Goal: Transaction & Acquisition: Purchase product/service

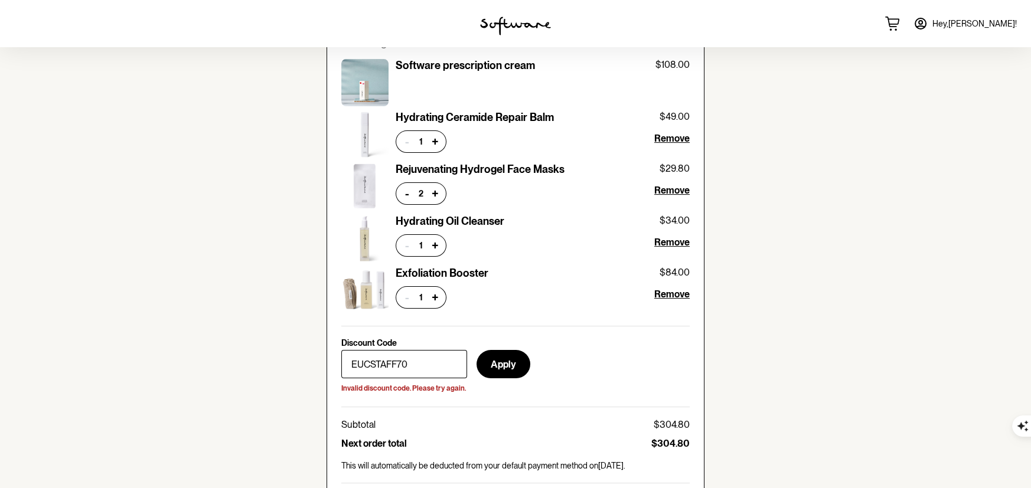
scroll to position [32248, 0]
click at [501, 364] on button "Apply" at bounding box center [503, 364] width 54 height 28
drag, startPoint x: 420, startPoint y: 362, endPoint x: 321, endPoint y: 363, distance: 99.2
click at [321, 363] on section "Your personalised skin treatment Treatment plan: Tretinoin 0.025% + Azelaic Aci…" at bounding box center [515, 476] width 397 height 1888
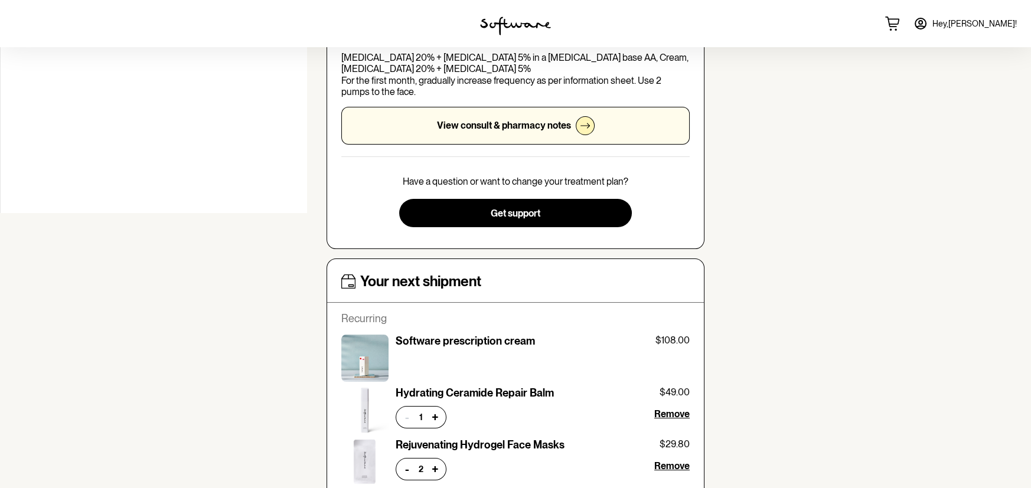
scroll to position [551, 0]
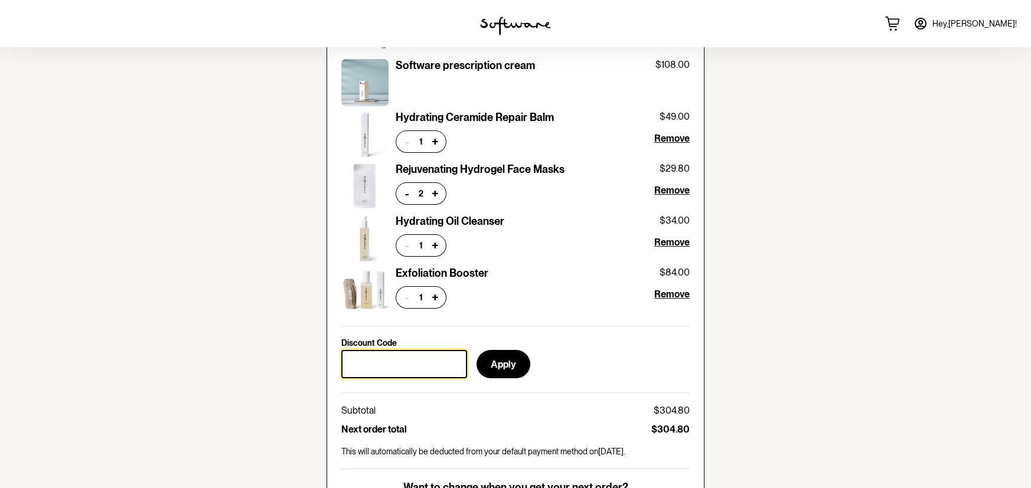
click at [389, 360] on input "Discount Code" at bounding box center [404, 364] width 126 height 28
paste input "It looks like you are coming up to the end of your 16 week cycle on [MEDICAL_DA…"
drag, startPoint x: 345, startPoint y: 359, endPoint x: 465, endPoint y: 370, distance: 120.4
click at [465, 370] on input "It looks like you are coming up to the end of your 16 week cycle on [MEDICAL_DA…" at bounding box center [404, 364] width 126 height 28
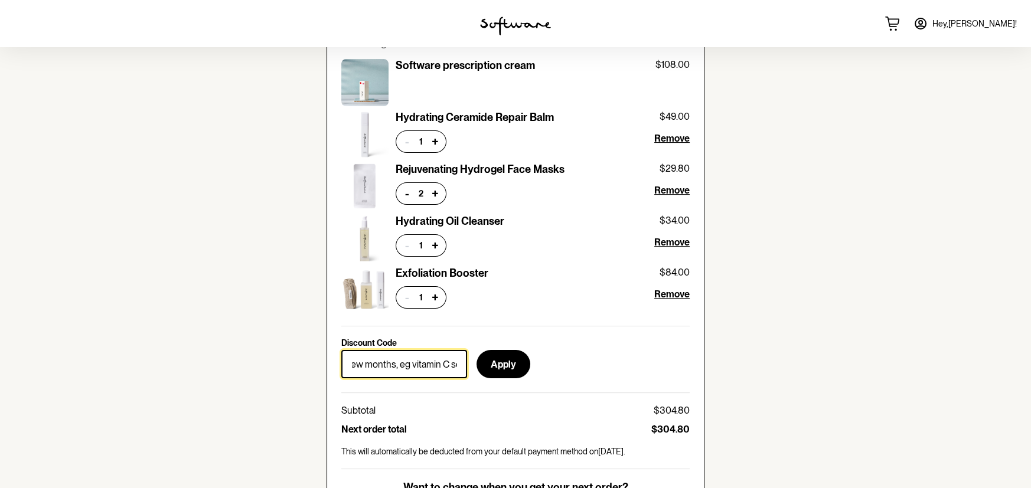
type input "It looks like you are coming up to the end of your 16 week cycle on [MEDICAL_DA…"
drag, startPoint x: 455, startPoint y: 362, endPoint x: 309, endPoint y: 369, distance: 145.4
click at [309, 369] on div "home treatment discover support Your personalised skin treatment Treatment plan…" at bounding box center [515, 451] width 1031 height 1910
type input "EUCSTAFF70"
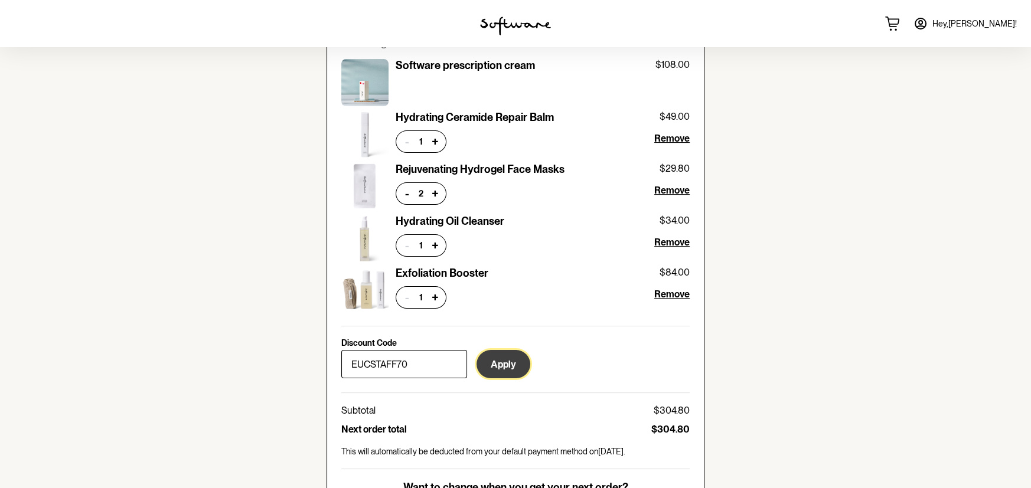
click at [505, 360] on button "Apply" at bounding box center [503, 364] width 54 height 28
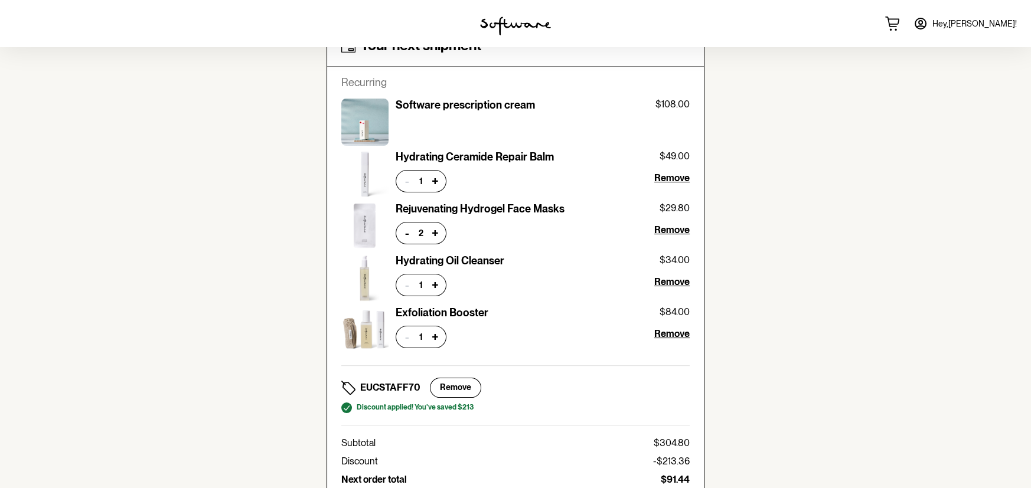
scroll to position [518, 0]
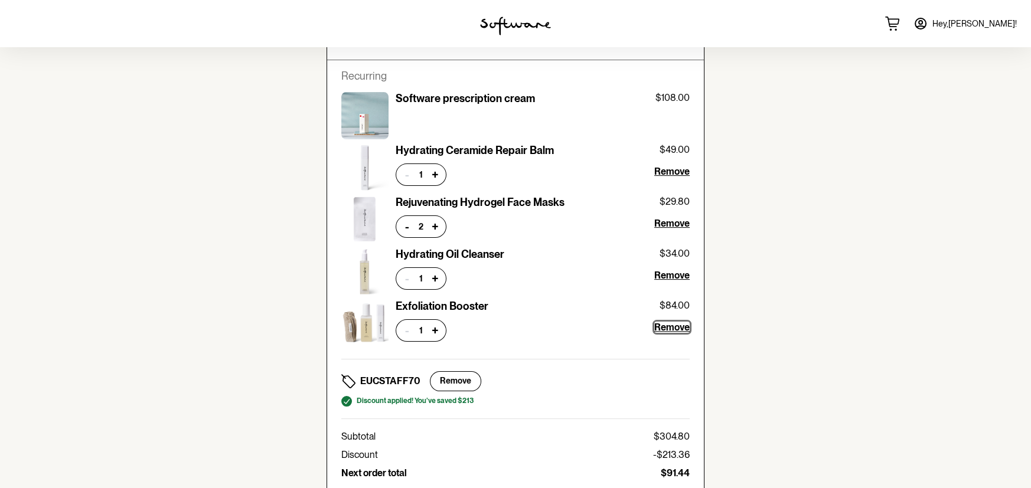
click at [674, 325] on span "Remove" at bounding box center [671, 327] width 35 height 11
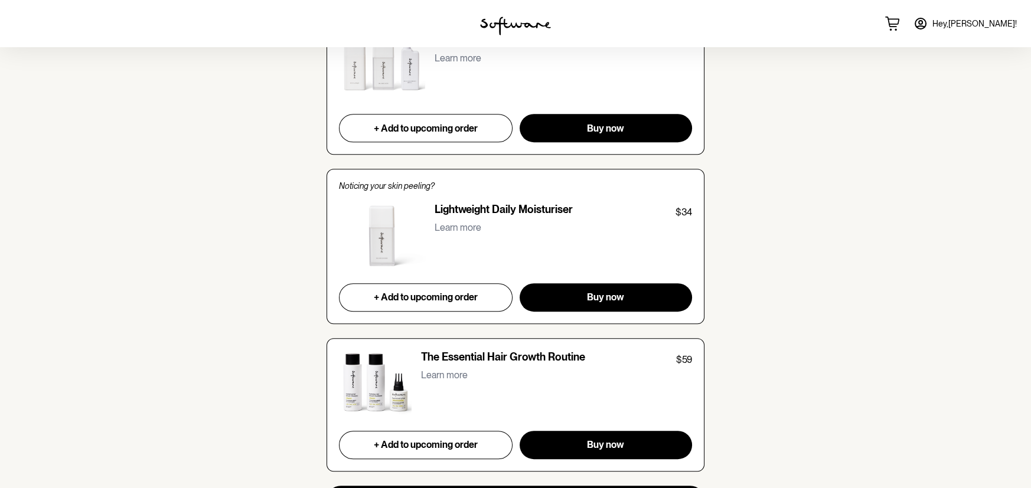
scroll to position [1427, 0]
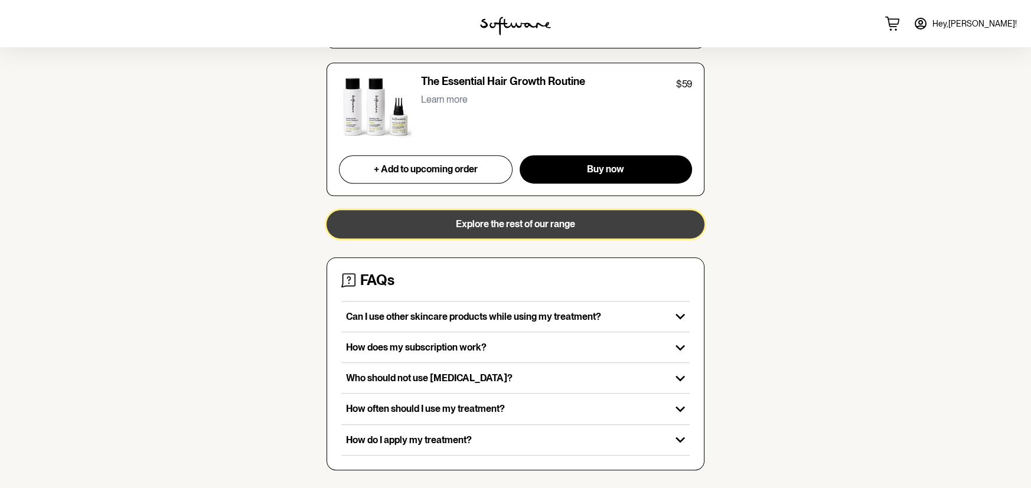
click at [518, 221] on span "Explore the rest of our range" at bounding box center [515, 223] width 119 height 11
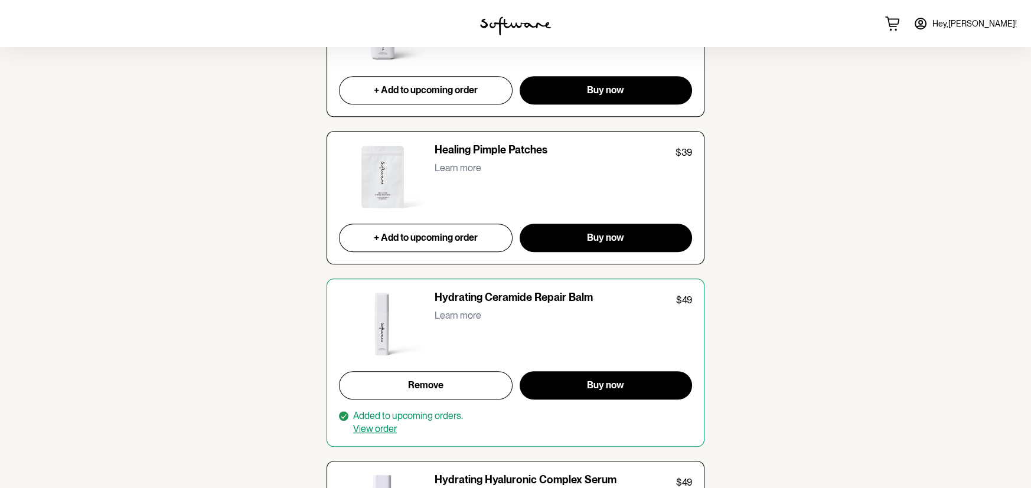
scroll to position [1928, 0]
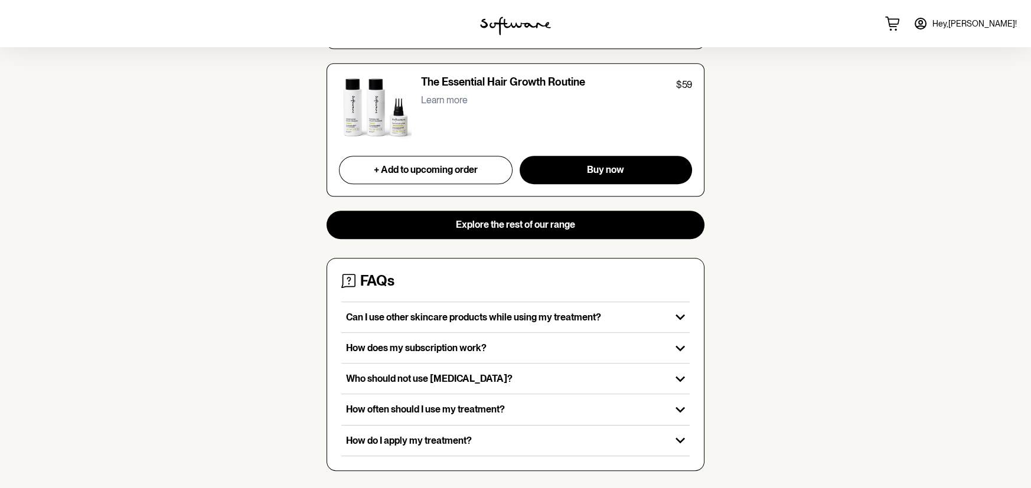
scroll to position [1427, 0]
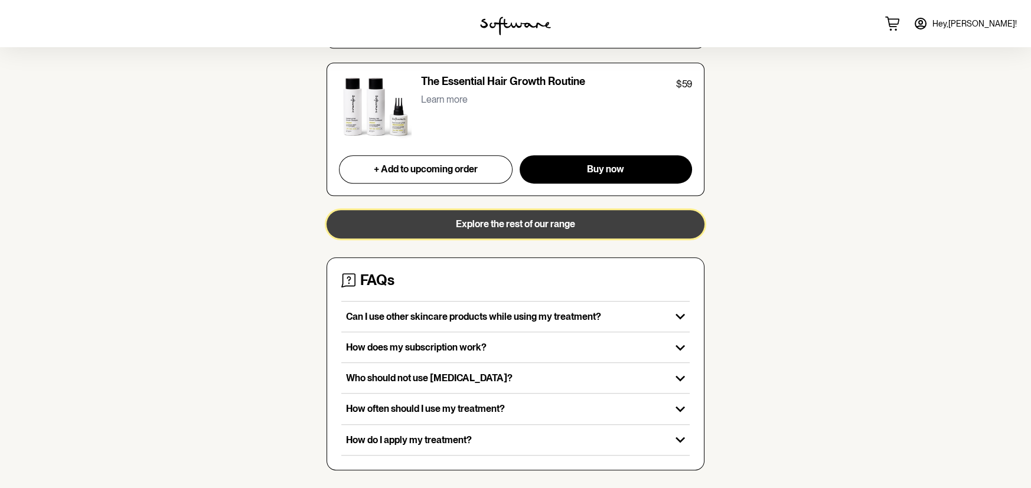
click at [496, 220] on span "Explore the rest of our range" at bounding box center [515, 223] width 119 height 11
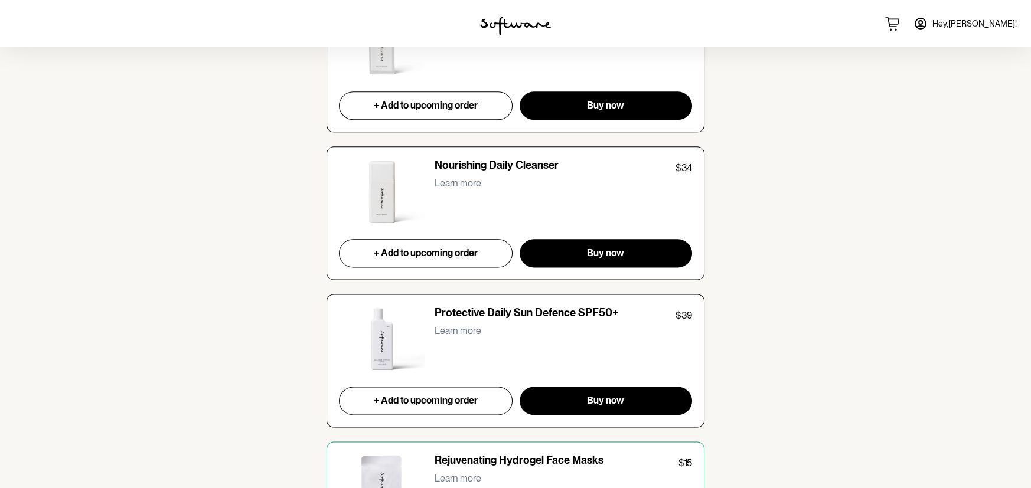
scroll to position [2755, 0]
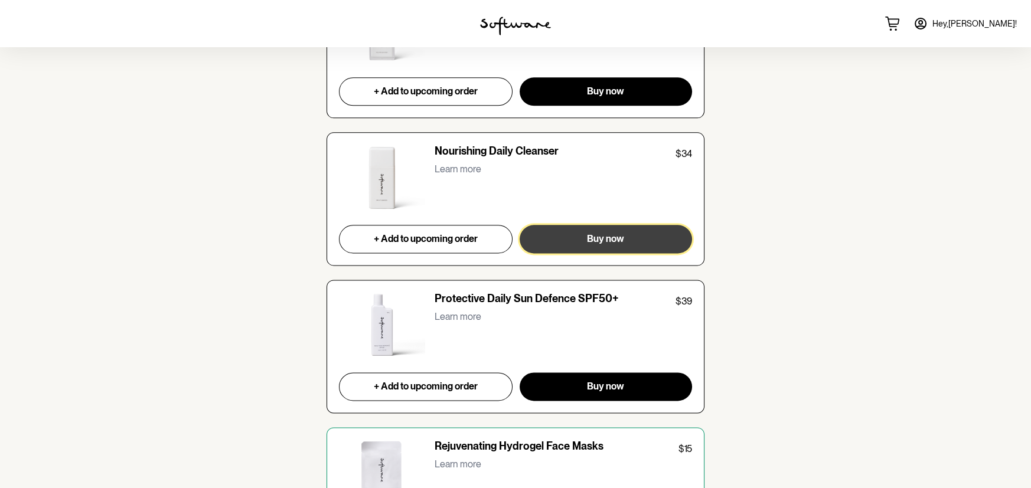
click at [610, 233] on span "Buy now" at bounding box center [605, 238] width 37 height 11
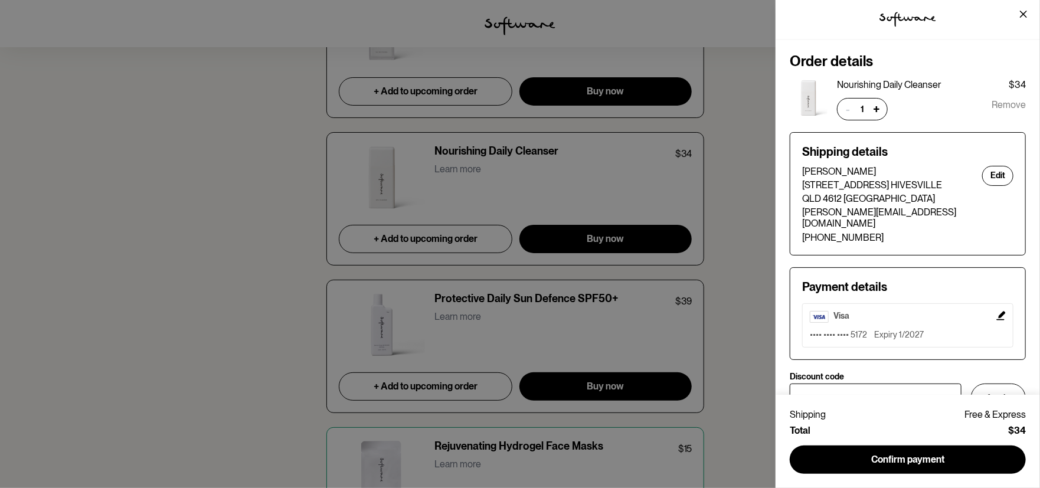
click at [740, 386] on div "tspan { white-space:pre } .shp0 { fill: #000000 } Order details Nourishing Dail…" at bounding box center [520, 244] width 1040 height 488
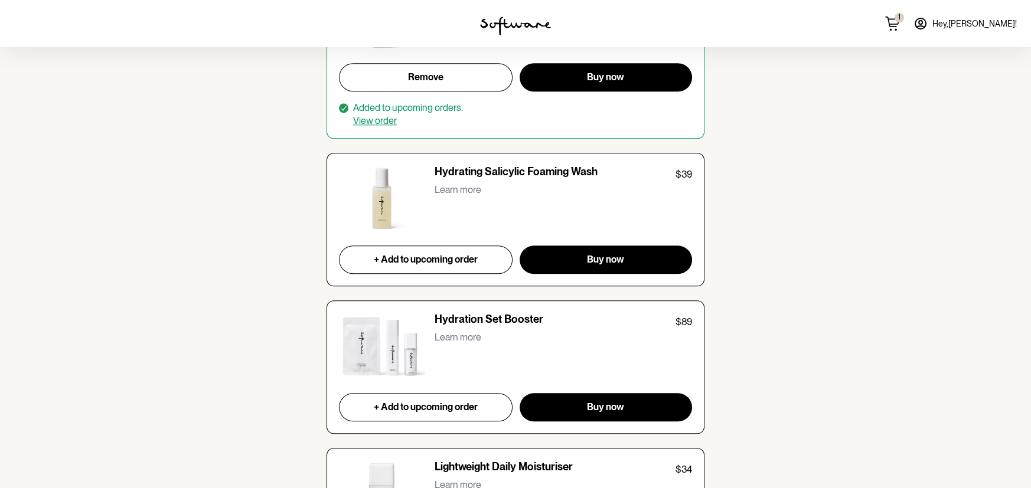
scroll to position [2567, 0]
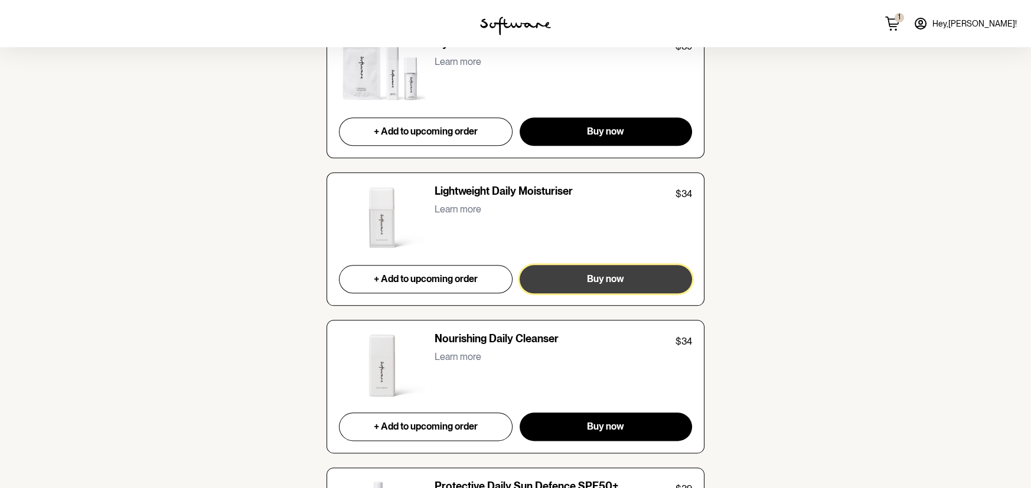
click at [611, 276] on span "Buy now" at bounding box center [605, 278] width 37 height 11
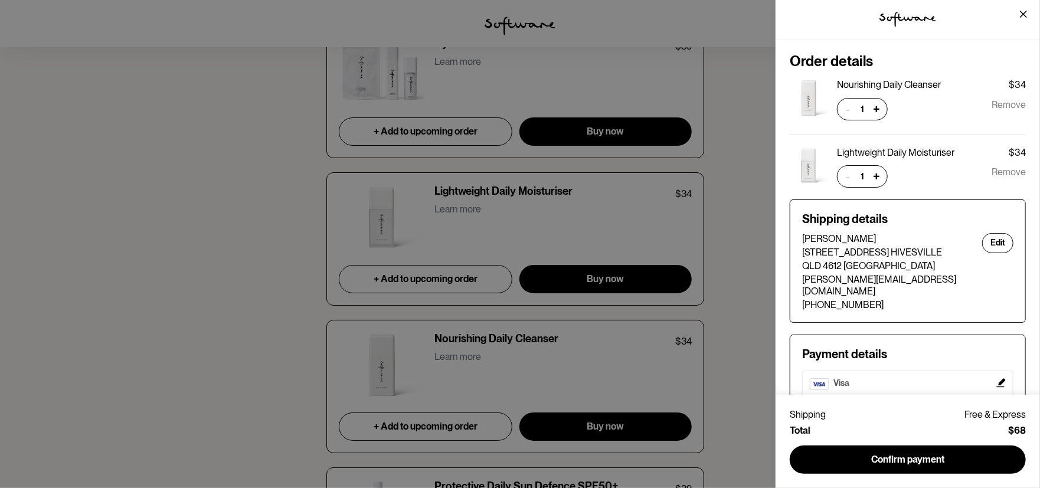
click at [736, 349] on div "tspan { white-space:pre } .shp0 { fill: #000000 } Order details Nourishing Dail…" at bounding box center [520, 244] width 1040 height 488
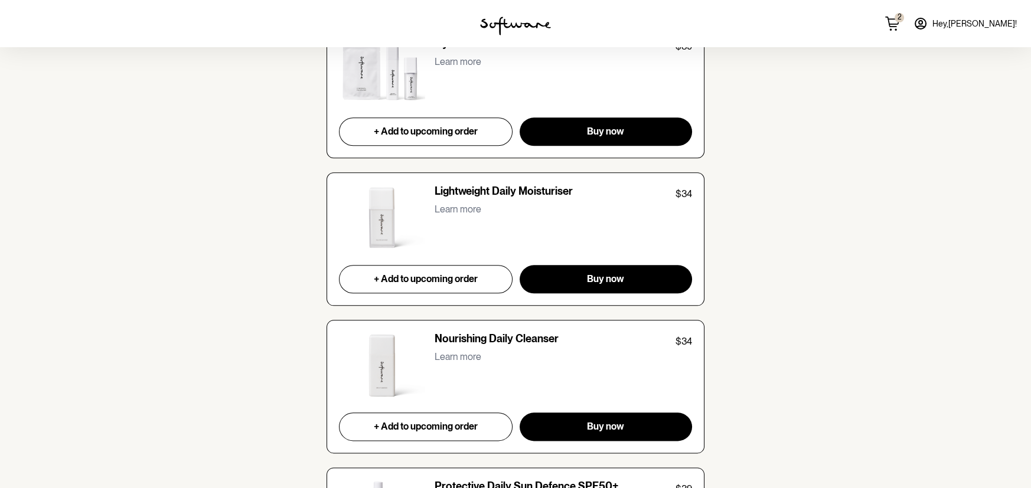
click at [455, 205] on p "Learn more" at bounding box center [457, 209] width 47 height 11
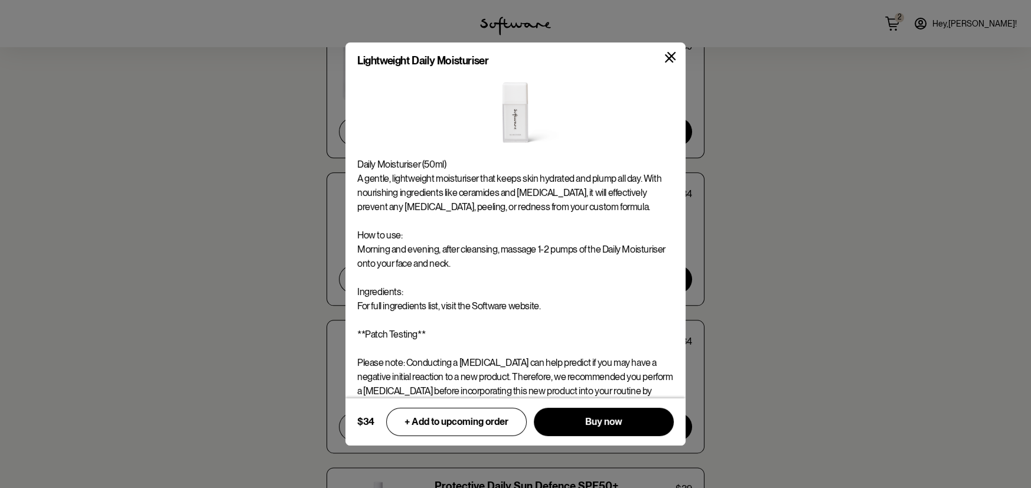
click at [834, 361] on div "Lightweight Daily Moisturiser $34 + Add to upcoming order Buy now" at bounding box center [515, 244] width 1031 height 488
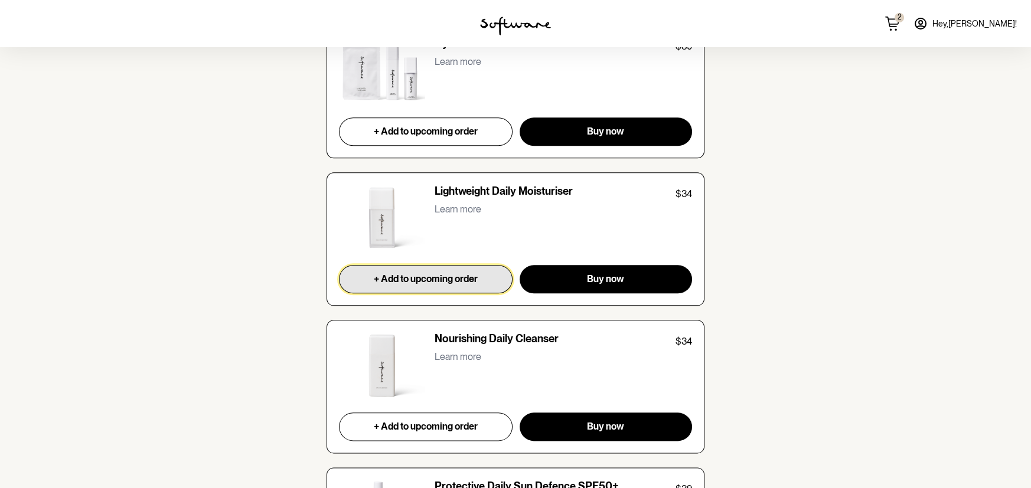
click at [400, 278] on span "+ Add to upcoming order" at bounding box center [426, 278] width 104 height 11
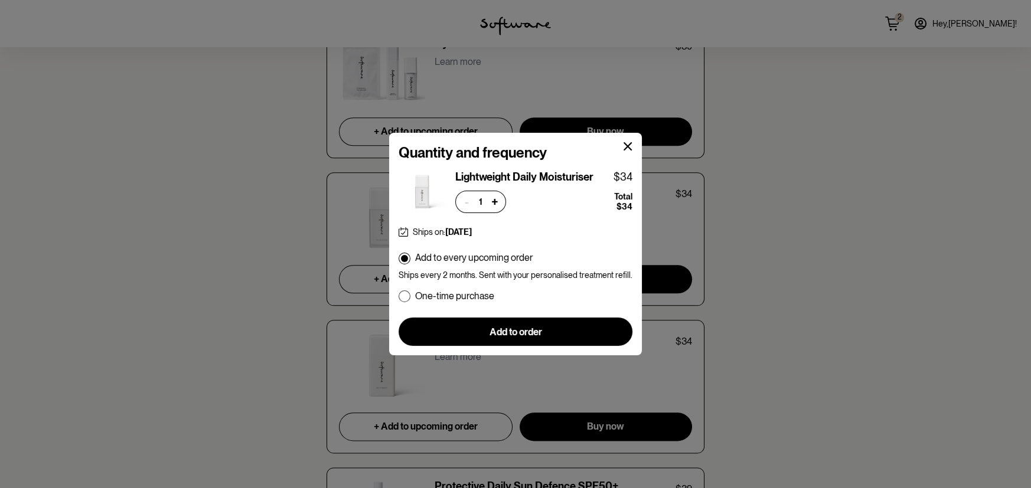
click at [626, 144] on icon at bounding box center [627, 146] width 8 height 8
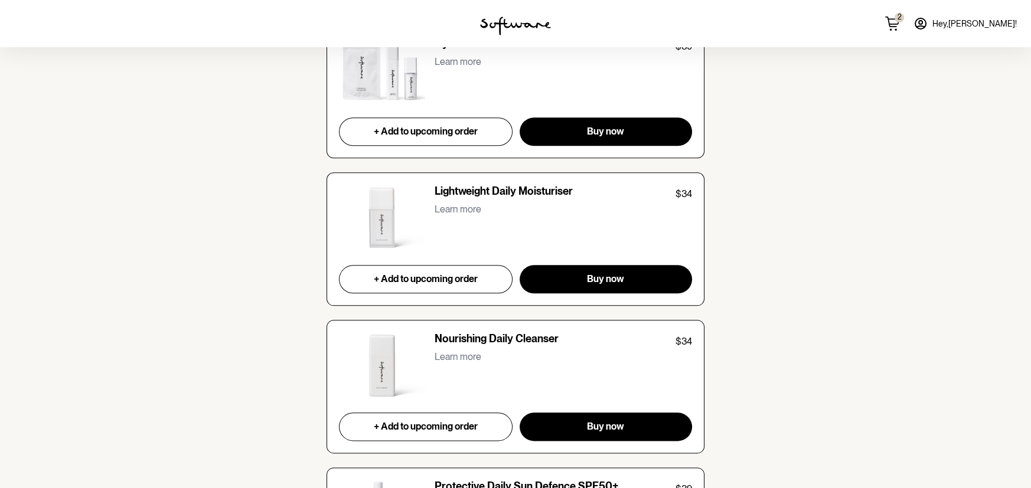
click at [385, 215] on img at bounding box center [382, 218] width 86 height 66
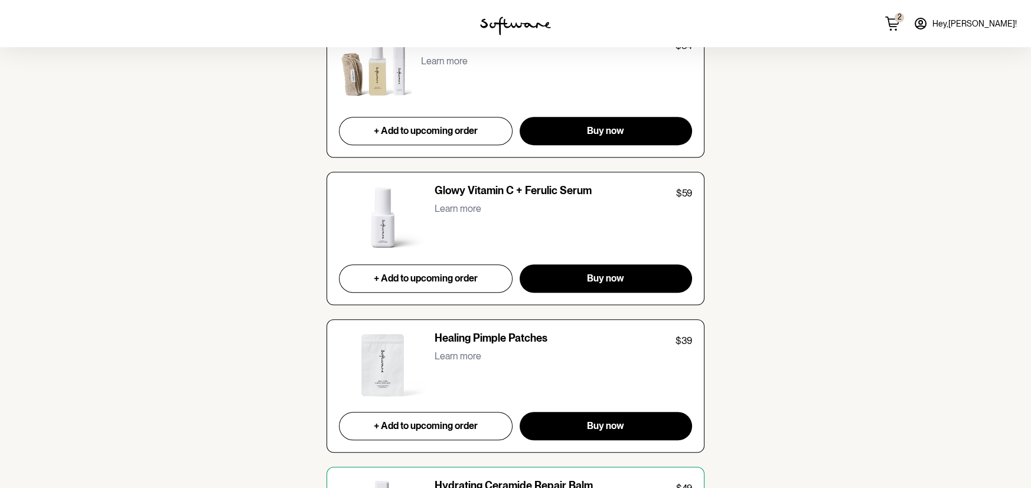
scroll to position [1190, 0]
